Goal: Task Accomplishment & Management: Manage account settings

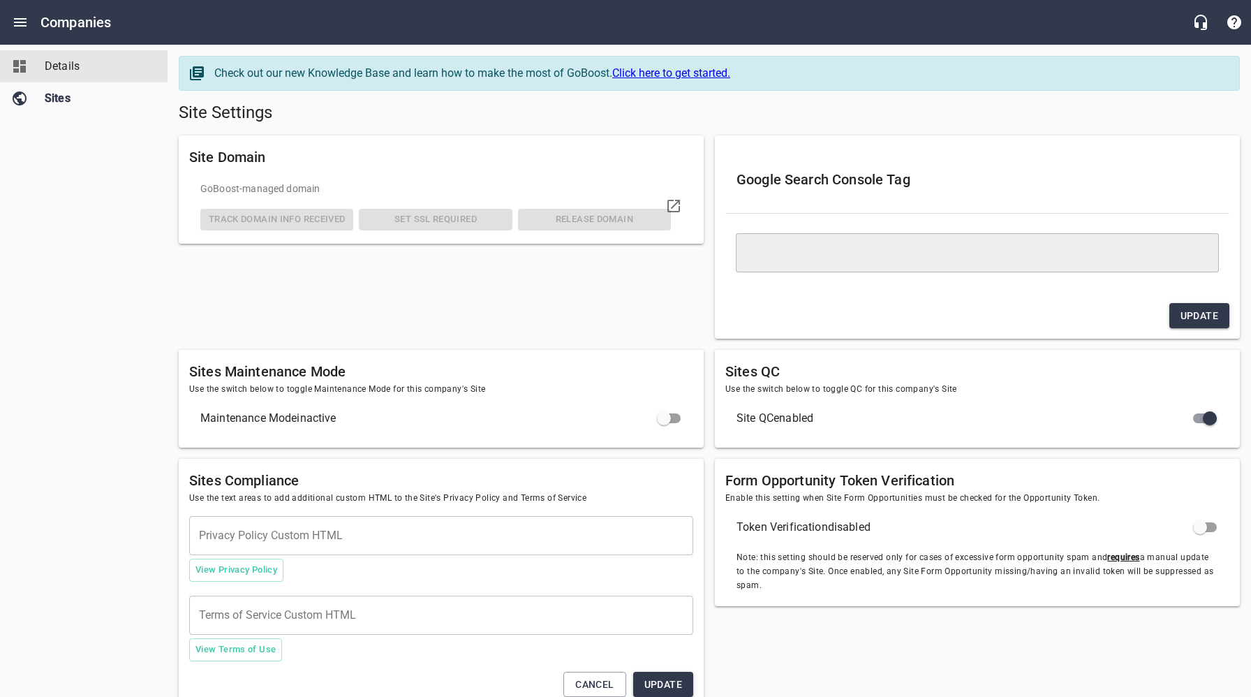
click at [54, 66] on span "Details" at bounding box center [98, 66] width 106 height 17
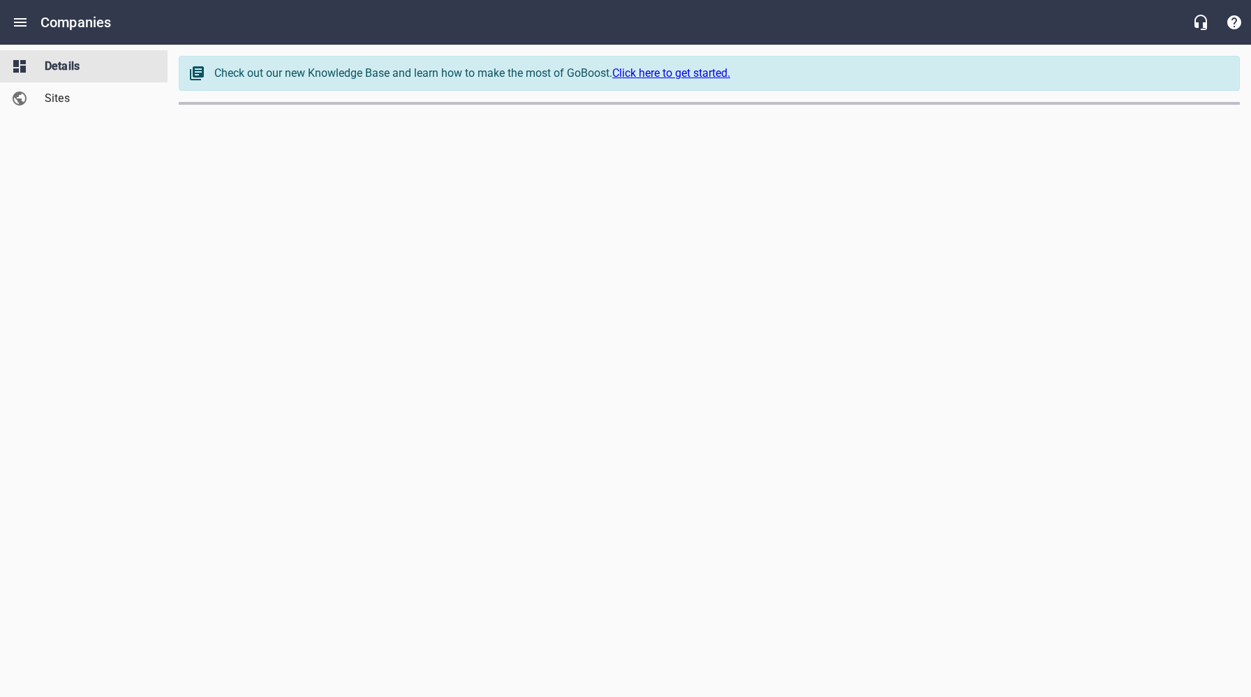
select select "[US_STATE]"
select select "62"
select select "[US_STATE]"
select select "5"
select select "[US_STATE]"
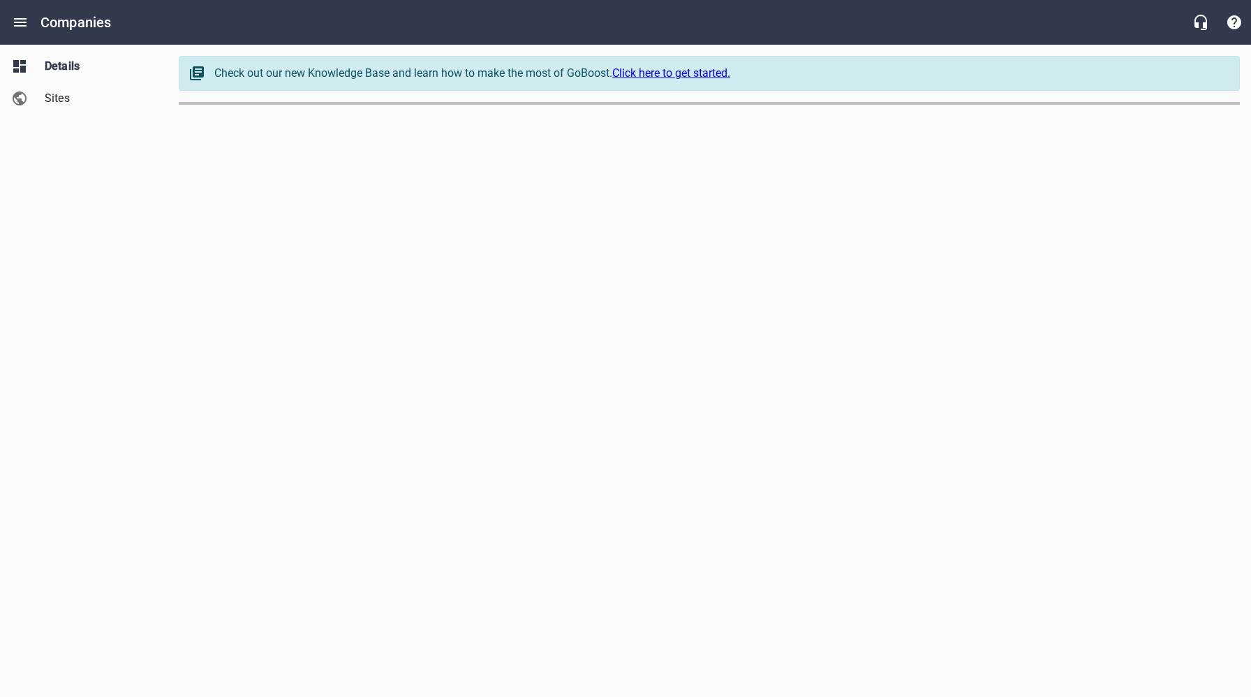
select select "48"
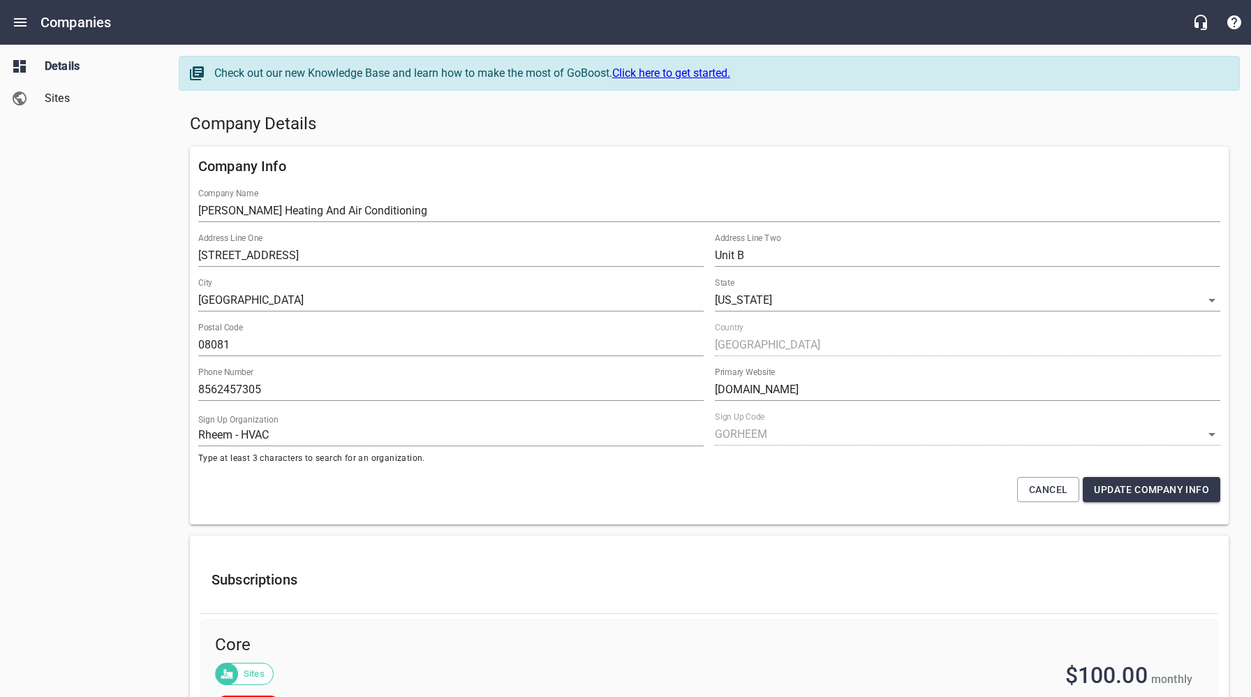
click at [525, 128] on h5 "Company Details" at bounding box center [709, 124] width 1039 height 22
click at [59, 92] on span "Sites" at bounding box center [98, 98] width 106 height 17
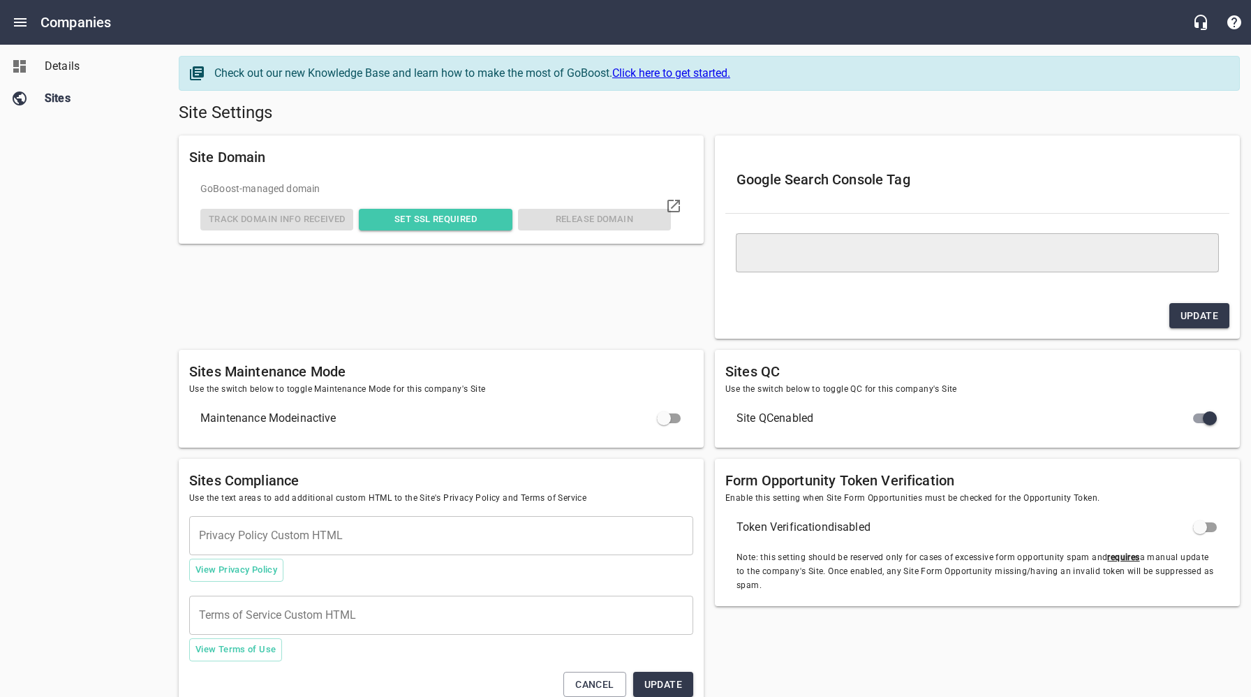
type textarea "<meta name="google-site-verification" content="U6Y_r358Ctx61K7-mkMELsNd0DLoc0HH…"
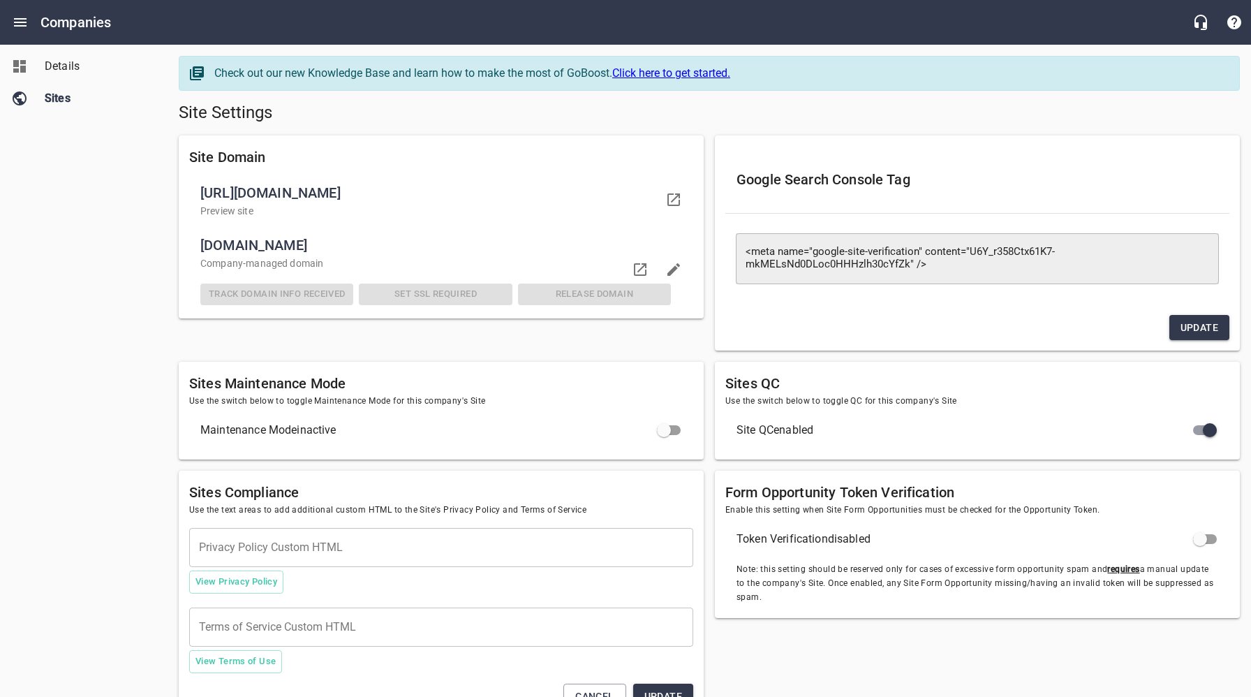
click at [677, 431] on input "checkbox" at bounding box center [664, 430] width 34 height 34
checkbox input "false"
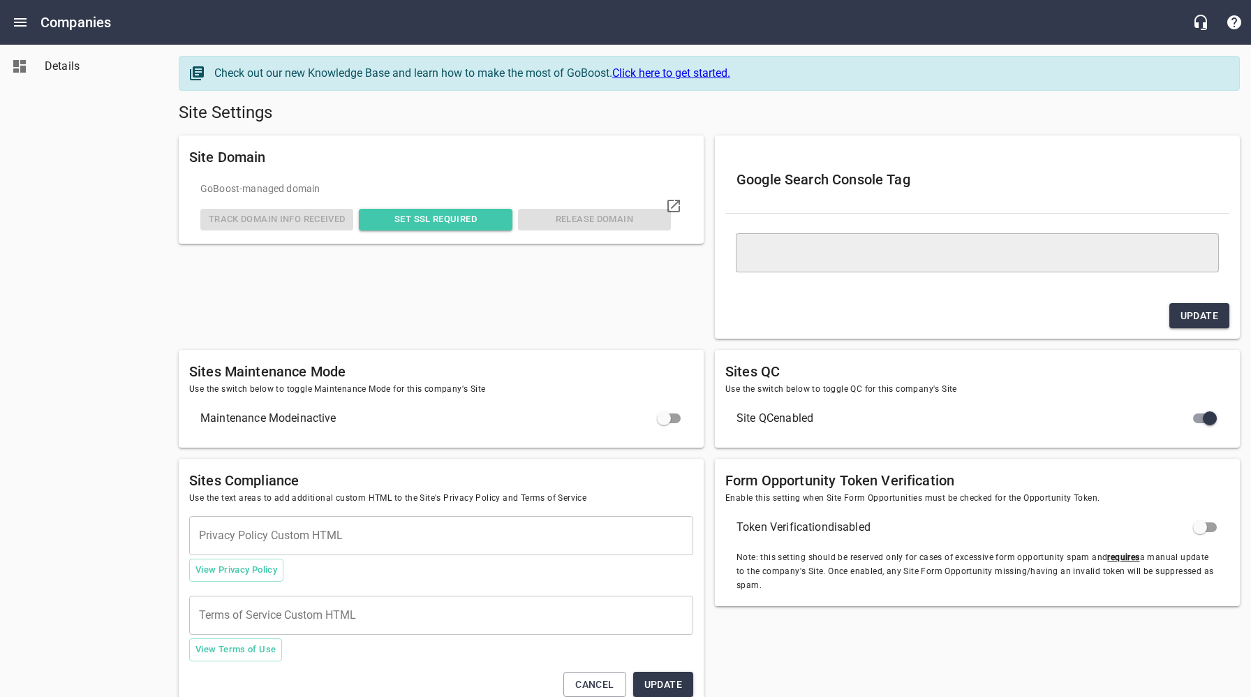
type textarea "<meta name="google-site-verification" content="U6Y_r358Ctx61K7-mkMELsNd0DLoc0HH…"
checkbox input "true"
checkbox input "false"
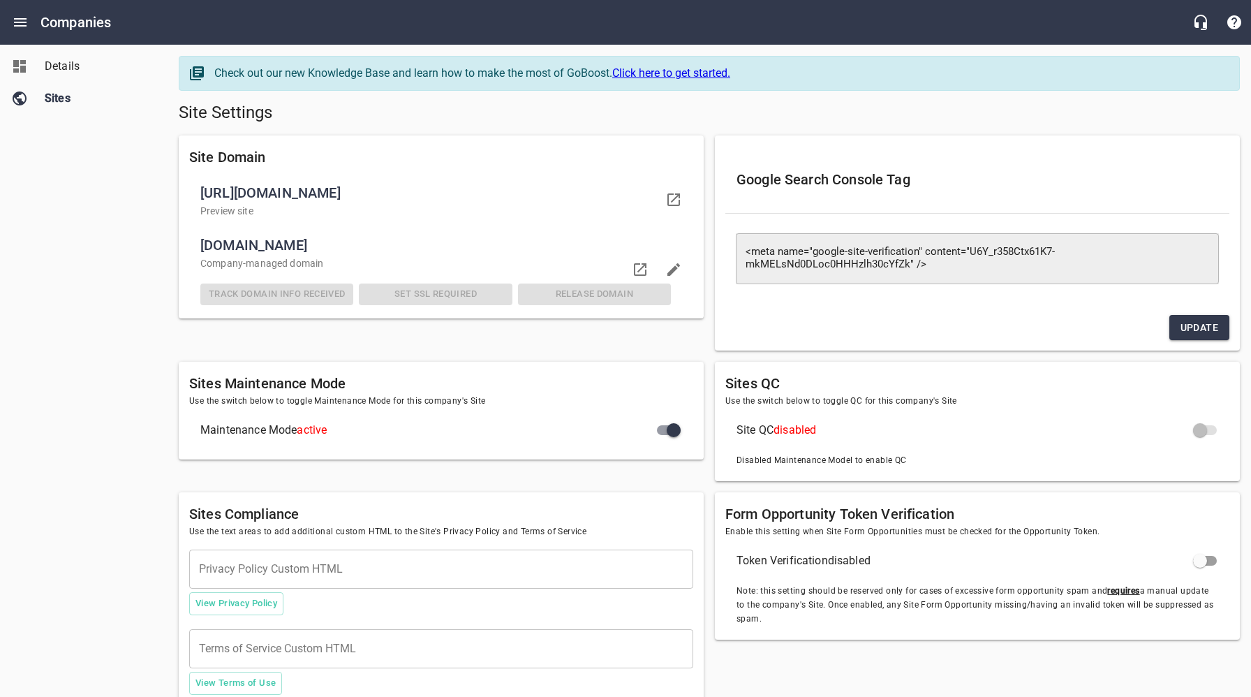
click at [73, 218] on div "Details Sites" at bounding box center [84, 348] width 168 height 697
click at [588, 115] on h5 "Site Settings" at bounding box center [709, 113] width 1061 height 22
click at [60, 72] on span "Details" at bounding box center [98, 66] width 106 height 17
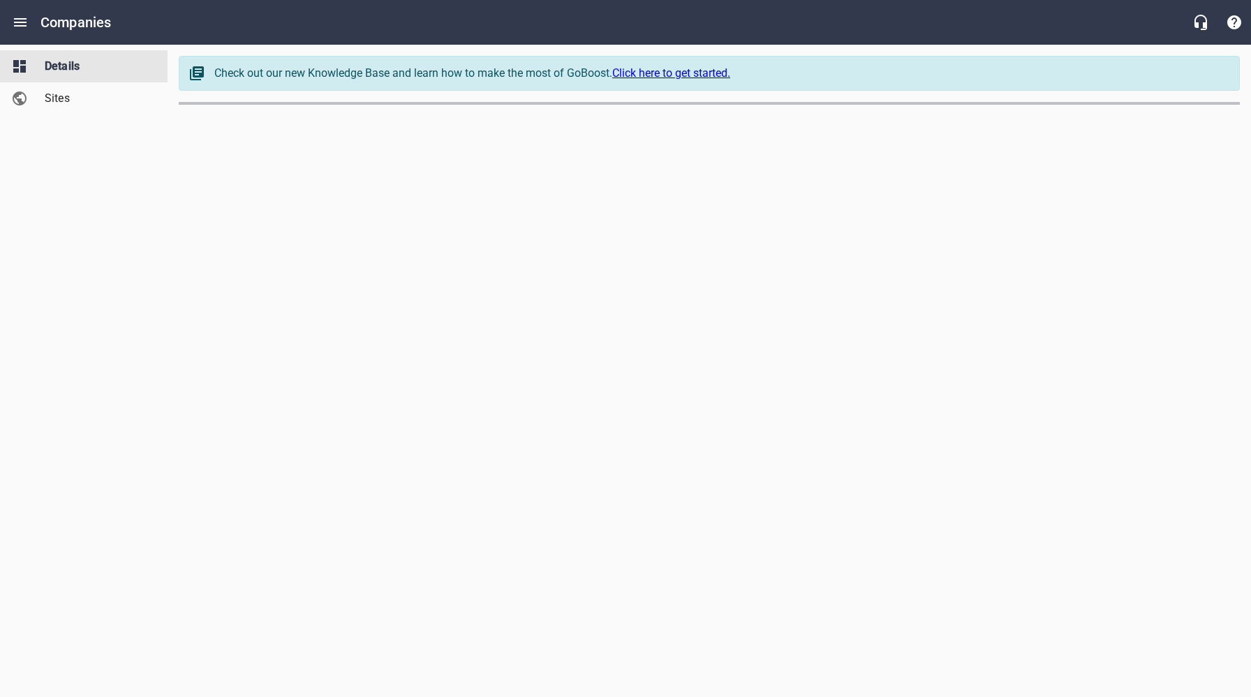
select select "[US_STATE]"
select select "48"
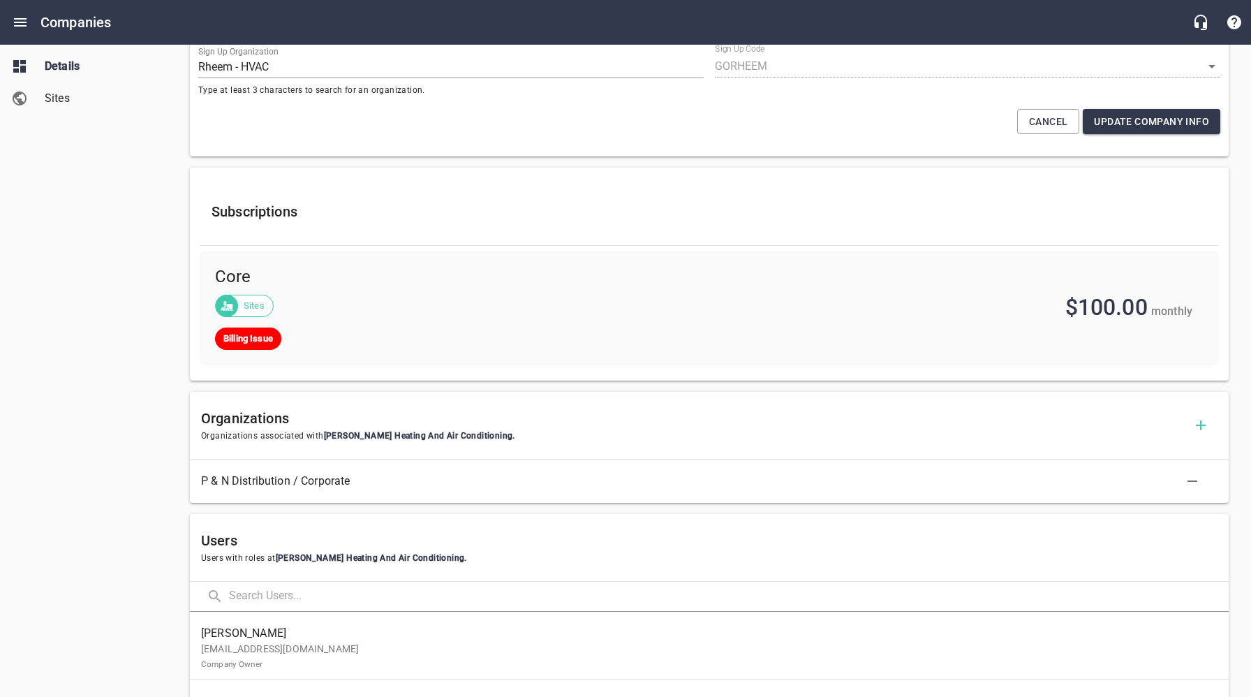
drag, startPoint x: 63, startPoint y: 400, endPoint x: 75, endPoint y: 433, distance: 34.9
click at [63, 400] on div "Details Sites" at bounding box center [84, 348] width 168 height 697
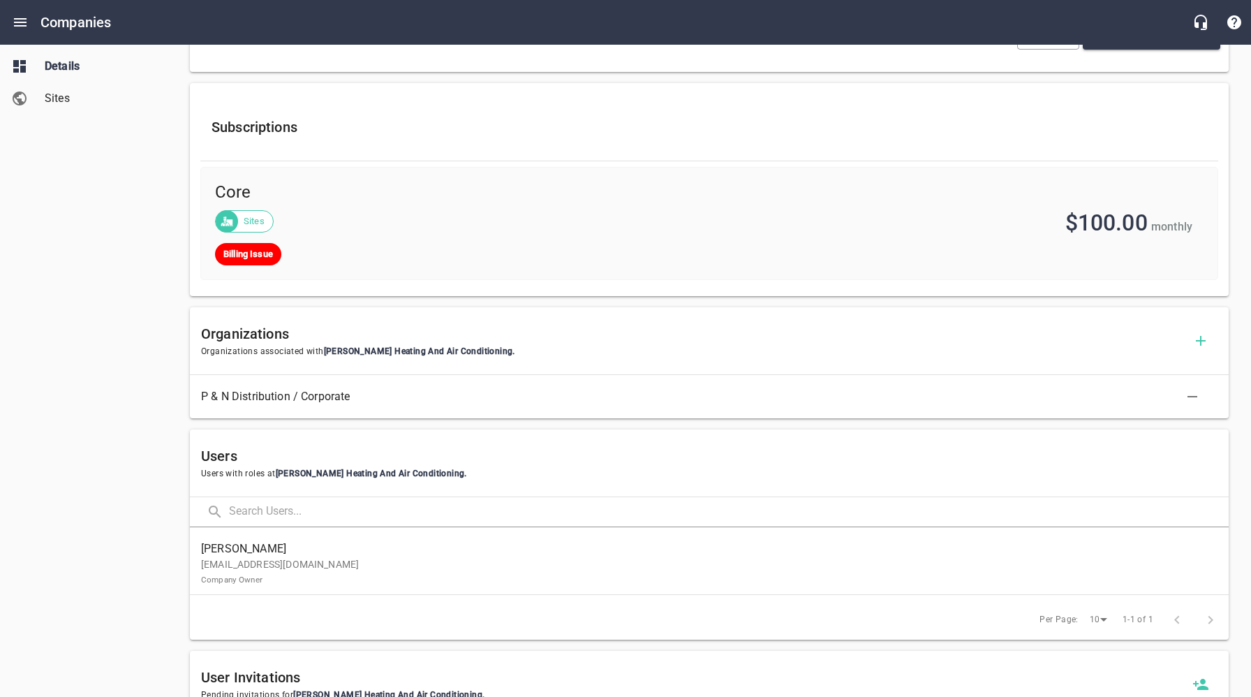
scroll to position [485, 0]
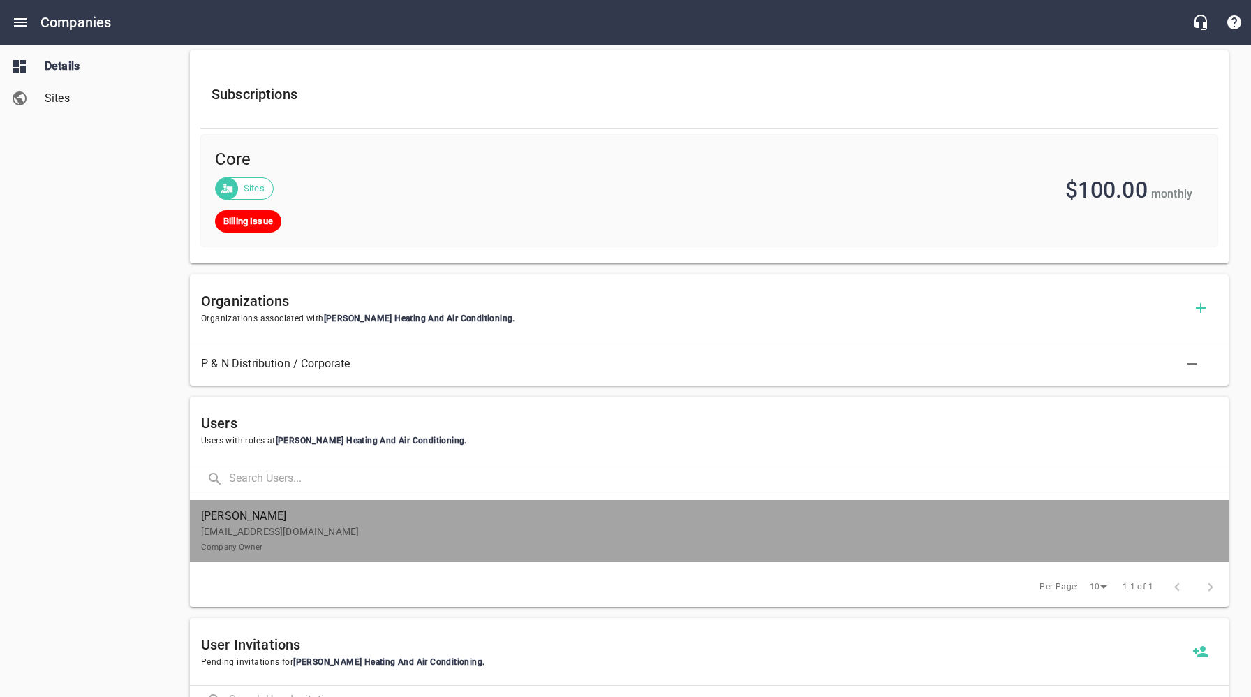
drag, startPoint x: 295, startPoint y: 520, endPoint x: 259, endPoint y: 443, distance: 84.6
click at [295, 520] on span "Adams, Eugene" at bounding box center [703, 515] width 1005 height 17
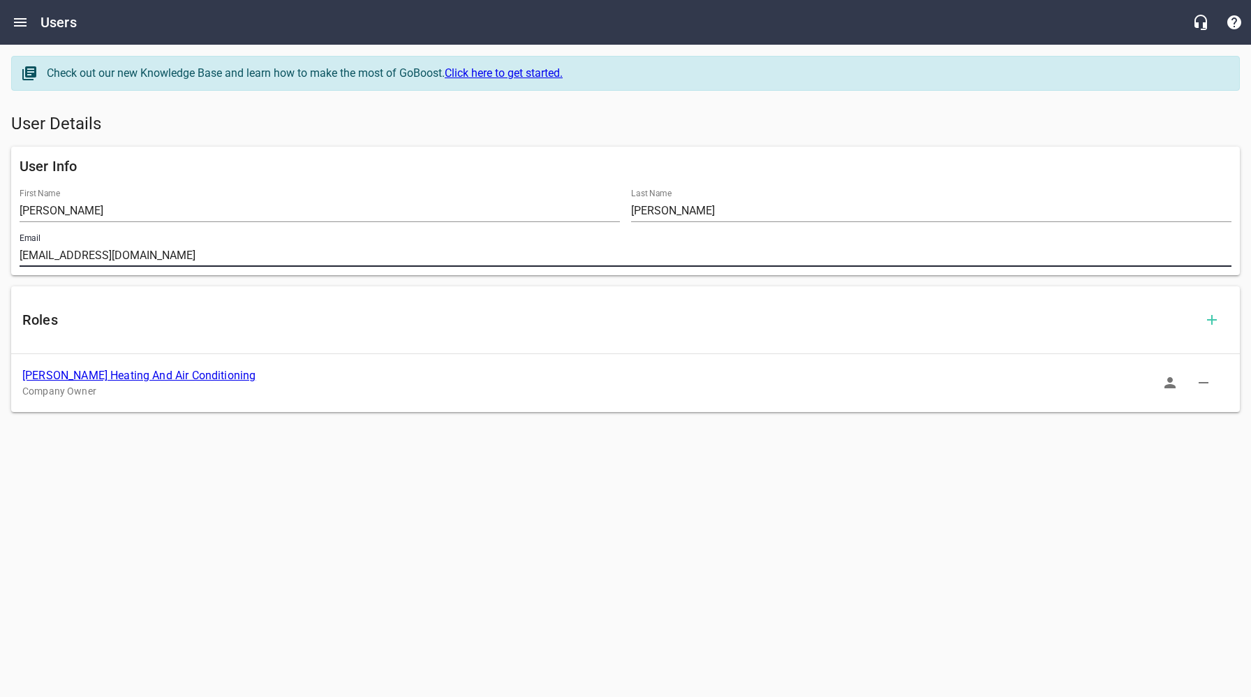
drag, startPoint x: 205, startPoint y: 255, endPoint x: 65, endPoint y: 281, distance: 142.8
click at [20, 256] on input "eugeneadamsinc@comcast.net" at bounding box center [626, 255] width 1212 height 22
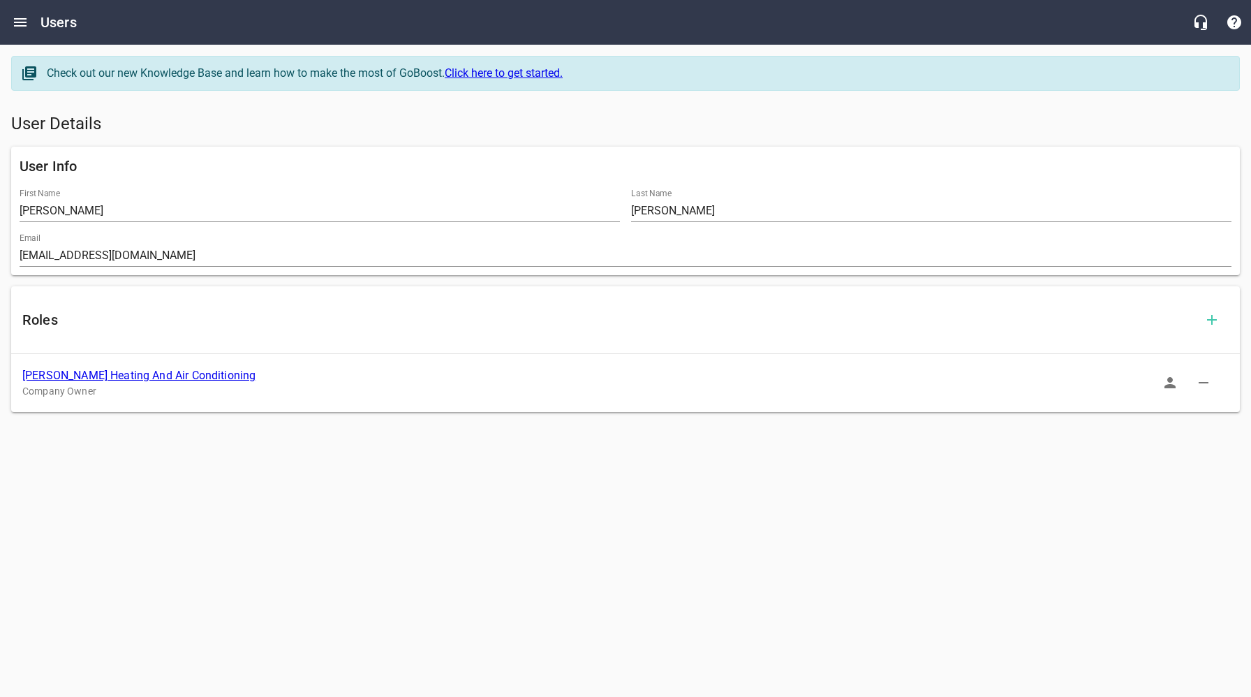
click at [216, 378] on link "Eugene Adams Heating And Air Conditioning" at bounding box center [138, 375] width 233 height 13
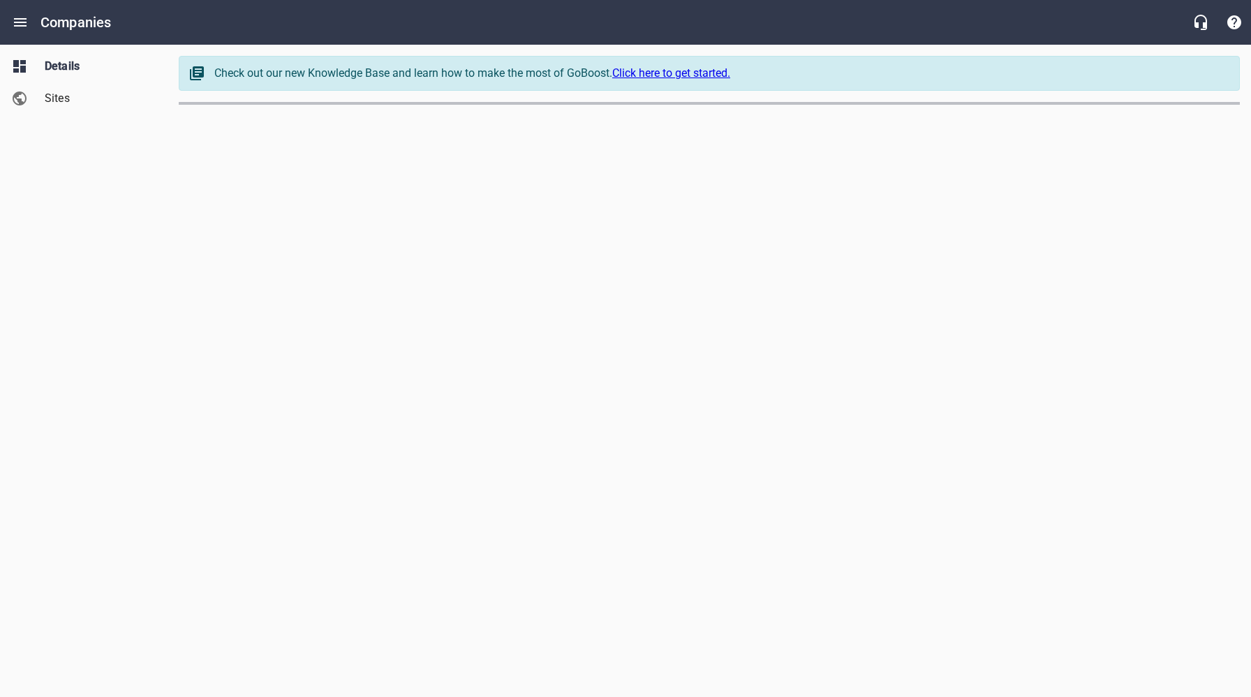
select select "[US_STATE]"
select select "48"
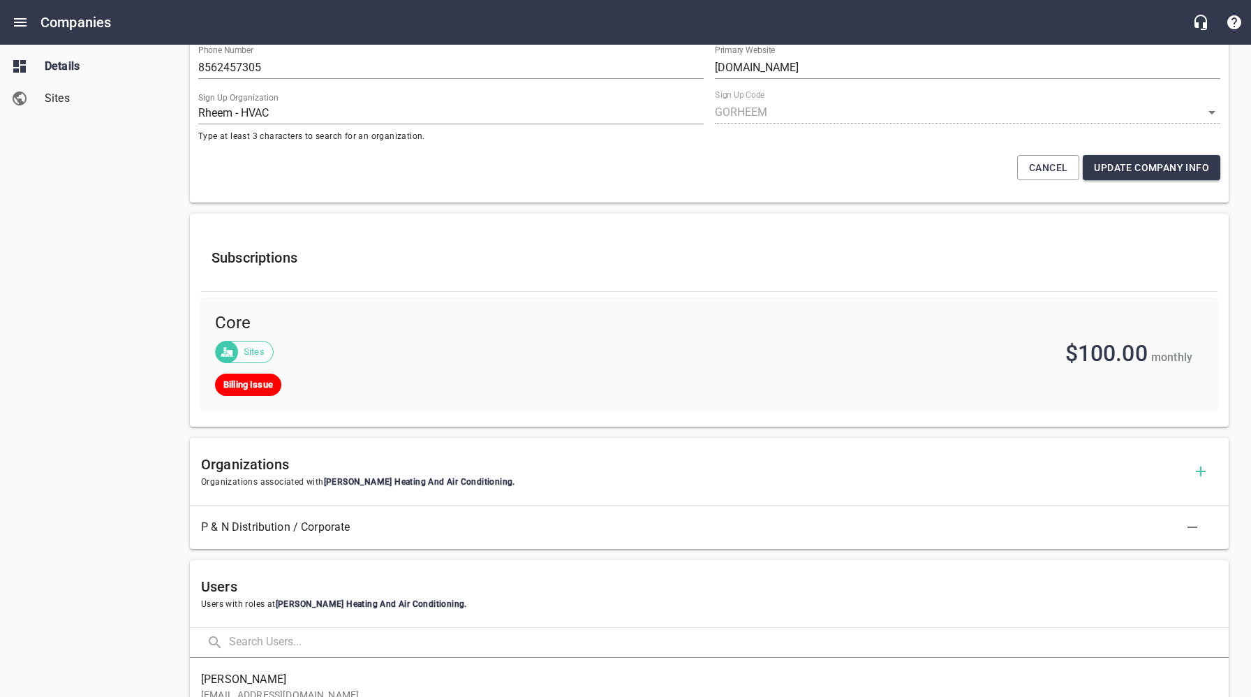
scroll to position [295, 0]
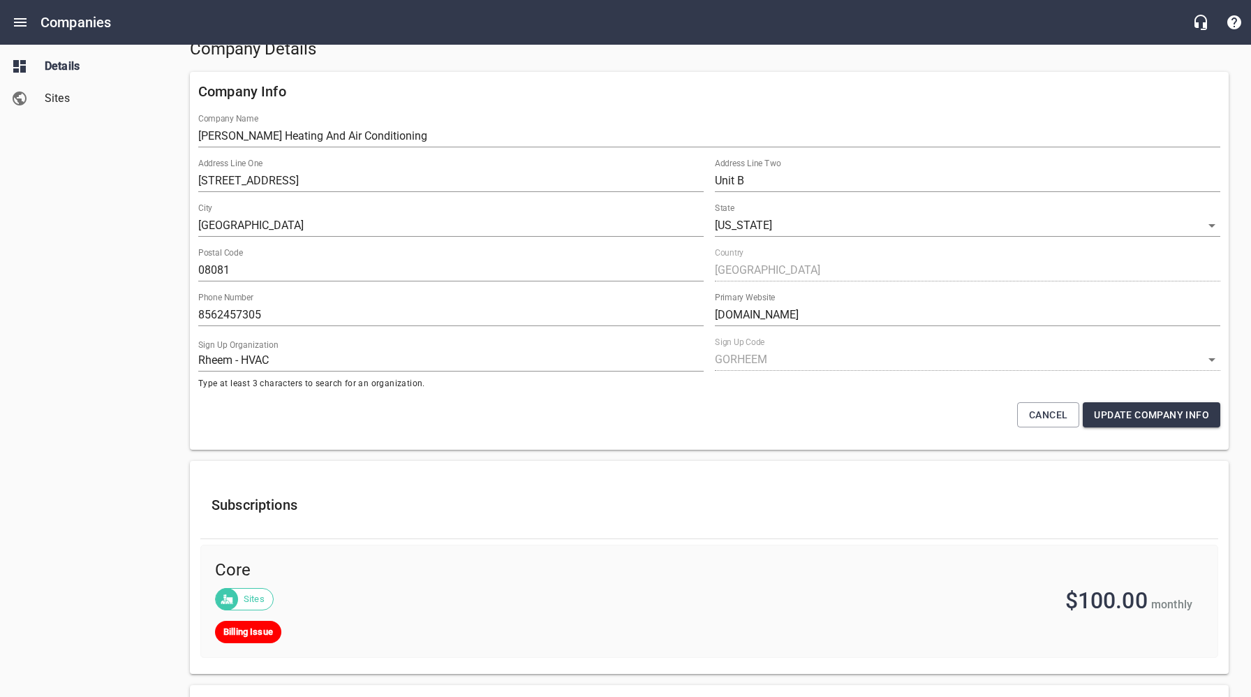
click at [61, 96] on span "Sites" at bounding box center [98, 98] width 106 height 17
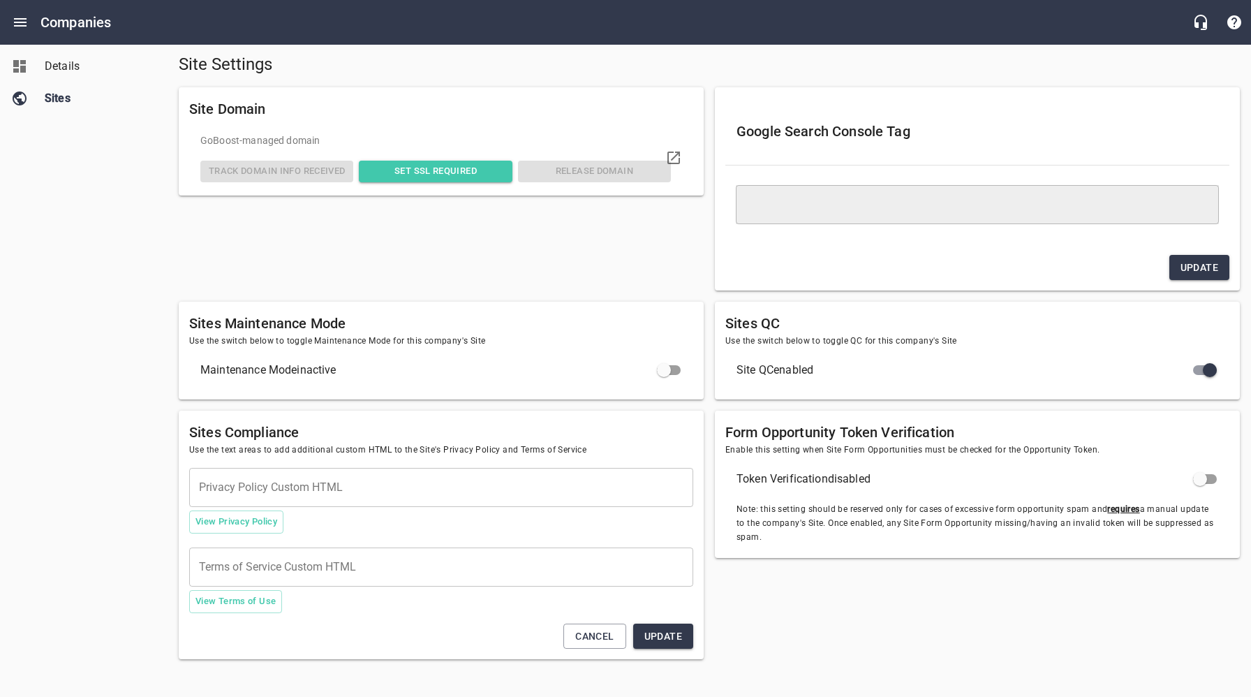
type textarea "<meta name="google-site-verification" content="U6Y_r358Ctx61K7-mkMELsNd0DLoc0HH…"
checkbox input "true"
checkbox input "false"
